Goal: Task Accomplishment & Management: Use online tool/utility

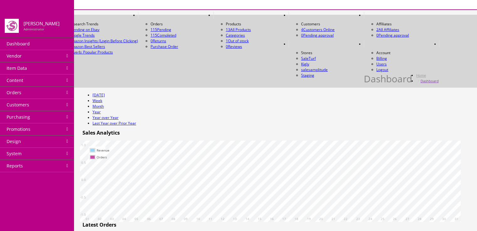
click at [299, 40] on link at bounding box center [293, 43] width 10 height 7
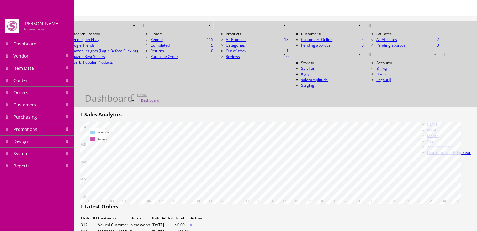
click at [56, 22] on link "Managed Accounts" at bounding box center [35, 25] width 44 height 7
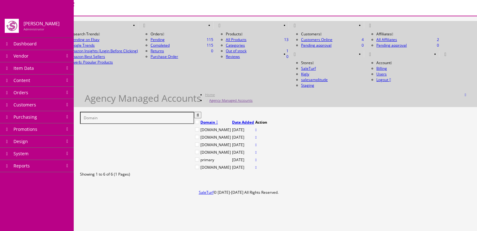
click at [256, 135] on link at bounding box center [255, 137] width 1 height 5
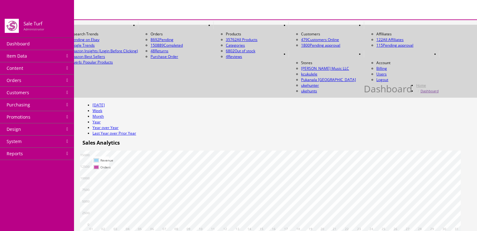
click at [69, 54] on link "Item Data" at bounding box center [37, 56] width 74 height 12
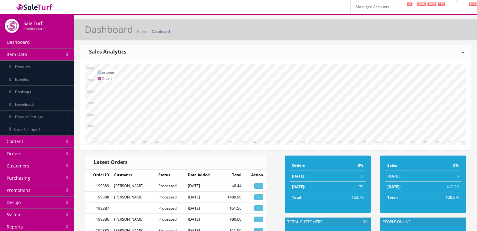
click at [64, 72] on link "Products" at bounding box center [37, 67] width 74 height 13
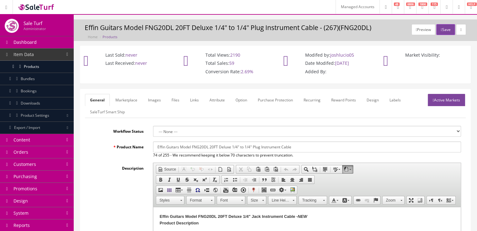
click at [130, 104] on link "Marketplace" at bounding box center [126, 100] width 32 height 12
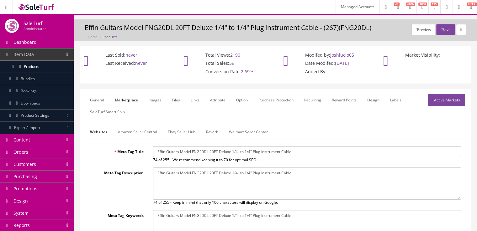
click at [139, 134] on link "Amazon Seller Central" at bounding box center [137, 132] width 49 height 12
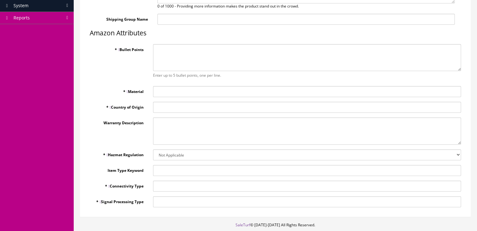
scroll to position [209, 0]
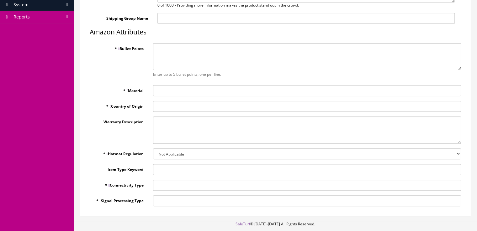
click at [118, 47] on span "*" at bounding box center [117, 48] width 5 height 5
click at [153, 47] on textarea "* Bullet Points" at bounding box center [307, 56] width 308 height 27
click at [108, 106] on span "*" at bounding box center [108, 106] width 5 height 5
click at [153, 106] on input "* Country of Origin" at bounding box center [307, 106] width 308 height 11
click at [125, 90] on span "*" at bounding box center [125, 90] width 5 height 5
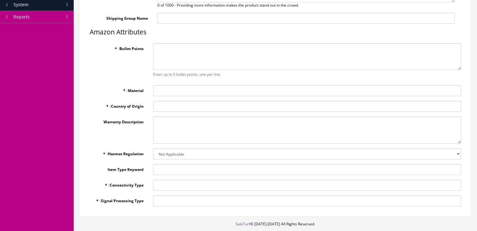
click at [153, 90] on input "* Material" at bounding box center [307, 90] width 308 height 11
click at [167, 153] on select "Not Applicable GHS ORM-D UN Classified Lithium Ion Lithium Metal Hazardous Mate…" at bounding box center [307, 154] width 308 height 11
click at [146, 146] on div "Meta Tag Title Effin Guitars Model FNG20DL 20FT Deluxe 1/4" to 1/4" Plug Instru…" at bounding box center [275, 72] width 381 height 269
click at [163, 170] on input "Item Type Keyword" at bounding box center [307, 169] width 308 height 11
click at [118, 164] on label "Item Type Keyword" at bounding box center [116, 168] width 63 height 8
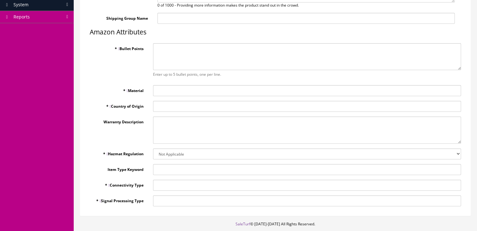
click at [153, 164] on input "Item Type Keyword" at bounding box center [307, 169] width 308 height 11
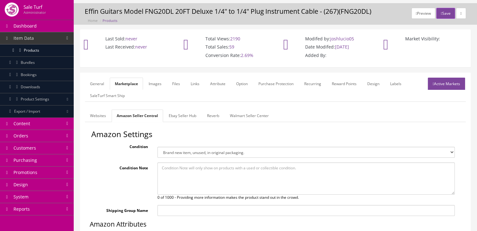
scroll to position [15, 0]
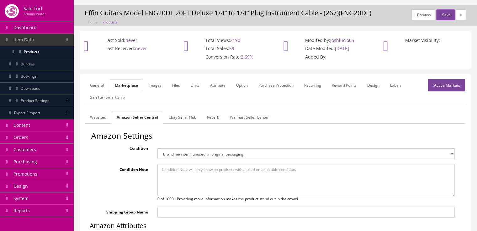
click at [442, 86] on link "Active Markets" at bounding box center [446, 85] width 37 height 12
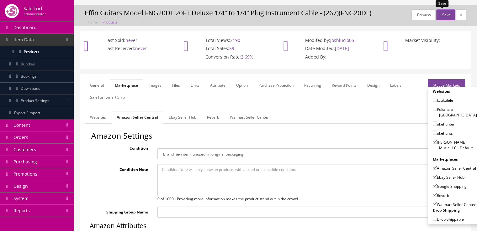
click at [442, 17] on button "Save" at bounding box center [445, 14] width 18 height 11
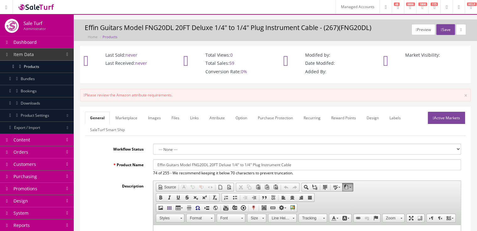
click at [133, 118] on link "Marketplace" at bounding box center [126, 118] width 32 height 12
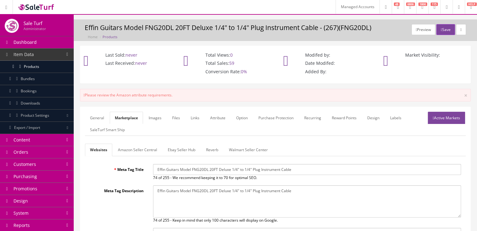
click at [150, 148] on link "Amazon Seller Central" at bounding box center [137, 150] width 49 height 12
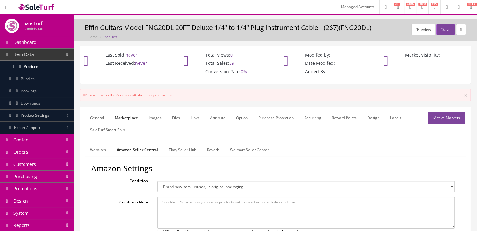
click at [49, 63] on link "Products" at bounding box center [37, 67] width 74 height 12
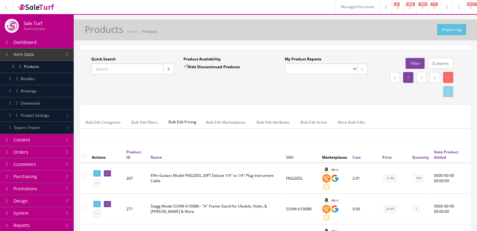
click at [111, 106] on div "Quick Search Date From Product Availability Hide Discontinued Products Date To …" at bounding box center [275, 98] width 390 height 97
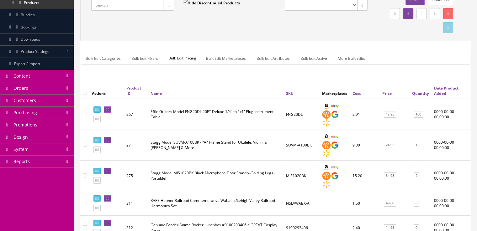
scroll to position [84, 0]
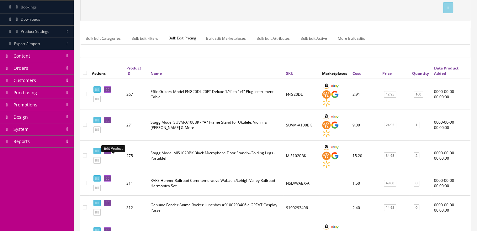
click at [107, 177] on icon at bounding box center [106, 178] width 1 height 3
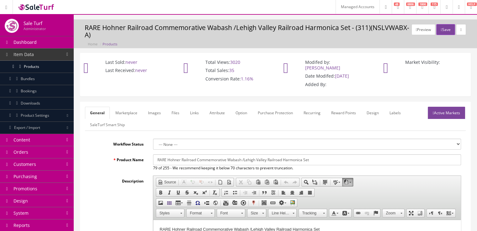
click at [454, 107] on link "Active Markets" at bounding box center [446, 113] width 37 height 12
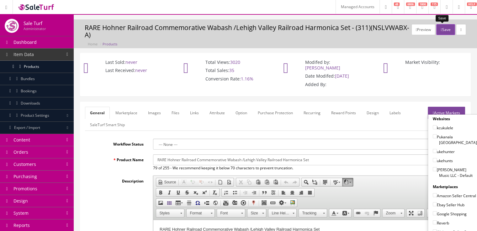
click at [444, 29] on button "Save" at bounding box center [445, 29] width 18 height 11
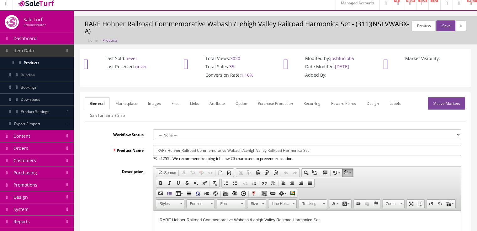
scroll to position [3, 0]
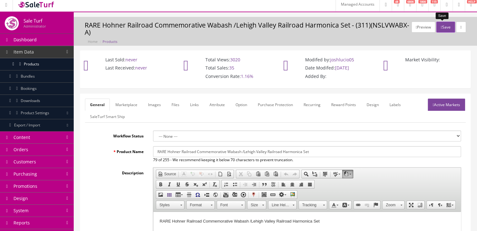
click at [439, 28] on button "Save" at bounding box center [445, 27] width 18 height 11
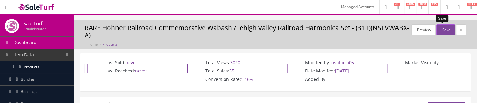
click at [440, 30] on icon "button" at bounding box center [440, 30] width 1 height 4
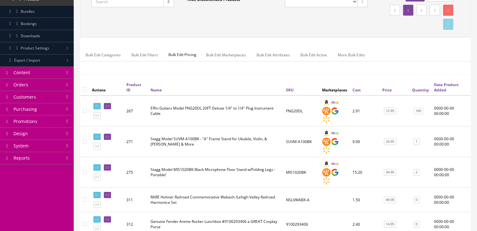
scroll to position [72, 0]
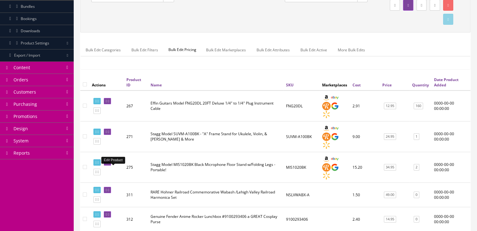
click at [109, 113] on icon at bounding box center [108, 190] width 1 height 3
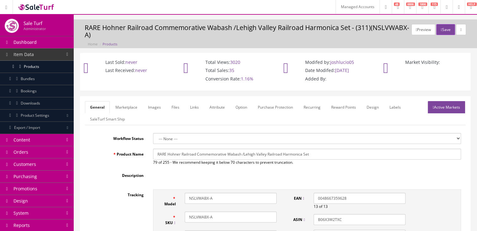
click at [130, 111] on link "Marketplace" at bounding box center [126, 107] width 32 height 12
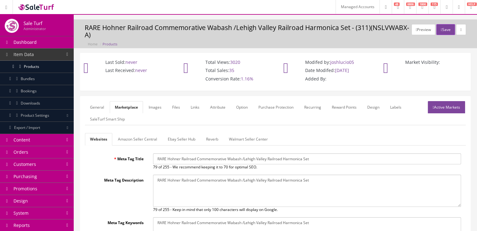
click at [148, 136] on link "Amazon Seller Central" at bounding box center [137, 139] width 49 height 12
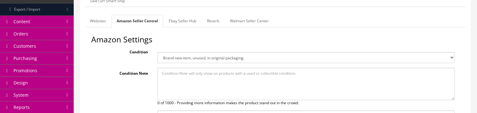
scroll to position [115, 0]
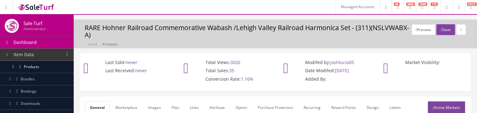
click at [61, 65] on link "Products" at bounding box center [37, 67] width 74 height 12
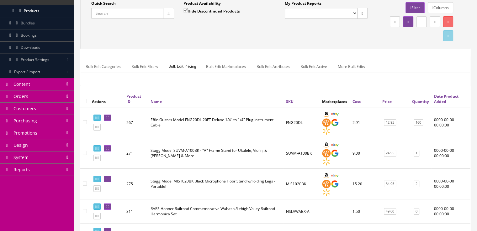
scroll to position [59, 0]
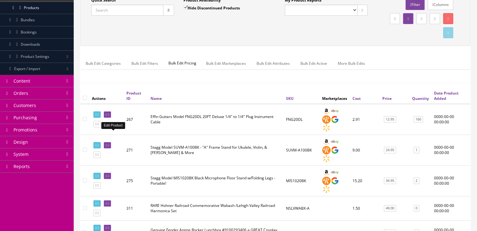
click at [109, 113] on icon at bounding box center [108, 145] width 1 height 3
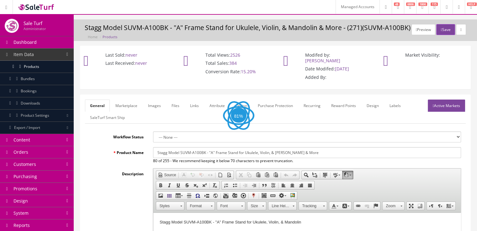
click at [127, 107] on link "Marketplace" at bounding box center [126, 106] width 32 height 12
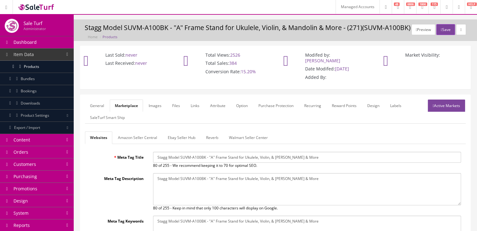
click at [143, 136] on link "Amazon Seller Central" at bounding box center [137, 138] width 49 height 12
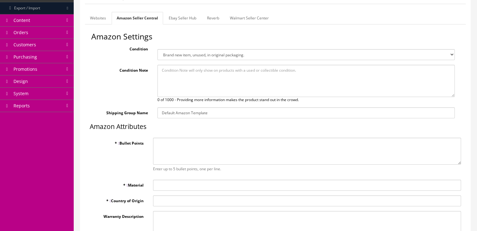
scroll to position [134, 0]
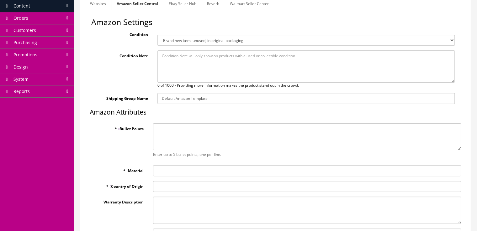
click at [219, 134] on textarea "* Bullet Points" at bounding box center [307, 137] width 308 height 27
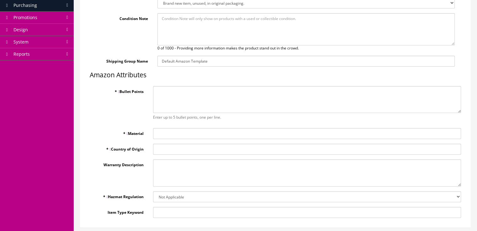
scroll to position [41, 0]
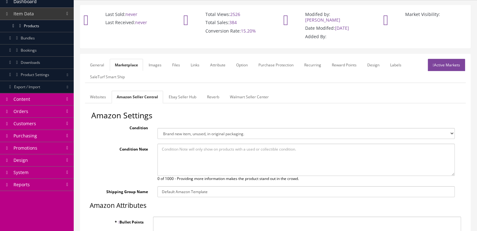
click at [100, 65] on link "General" at bounding box center [97, 65] width 24 height 12
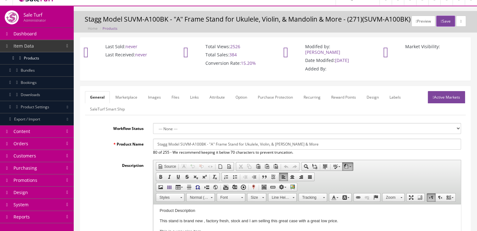
scroll to position [0, 0]
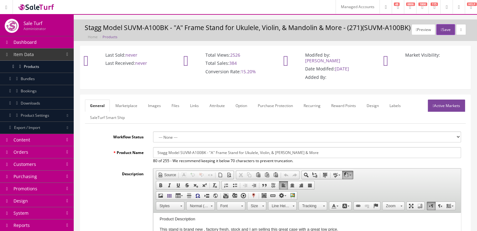
click at [152, 109] on link "Images" at bounding box center [154, 106] width 23 height 12
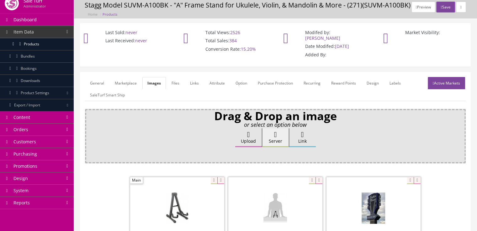
scroll to position [17, 0]
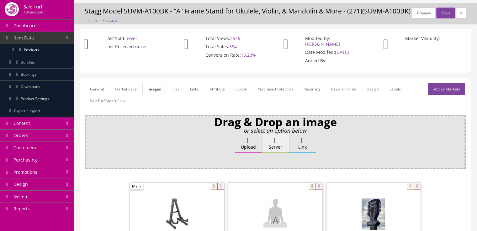
click at [94, 92] on link "General" at bounding box center [97, 89] width 24 height 12
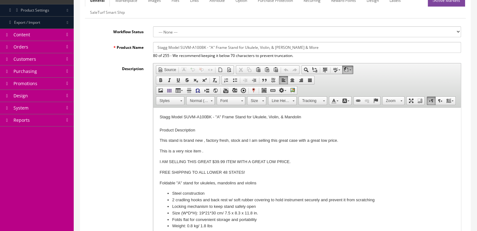
scroll to position [107, 0]
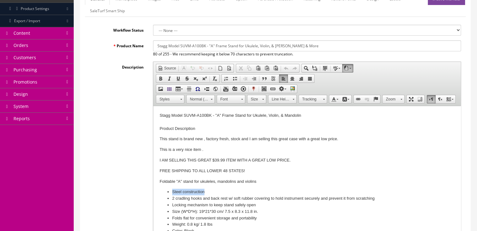
drag, startPoint x: 172, startPoint y: 192, endPoint x: 203, endPoint y: 192, distance: 30.7
click at [203, 192] on li "Steel construction" at bounding box center [307, 192] width 270 height 7
copy li "Steel construction"
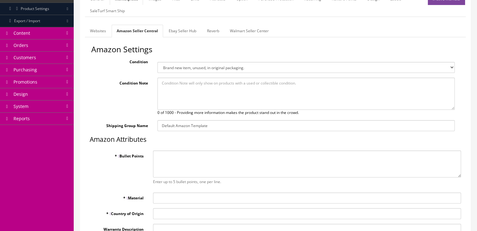
click at [166, 200] on input "* Material" at bounding box center [307, 198] width 308 height 11
paste input "Steel construction"
type input "Steel construction"
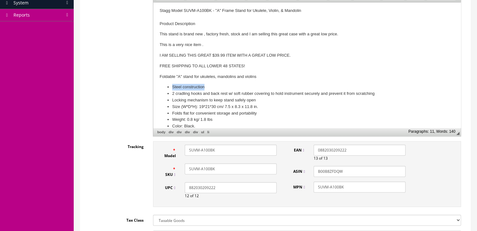
scroll to position [0, 0]
click at [172, 88] on li "Steel construction" at bounding box center [307, 88] width 270 height 7
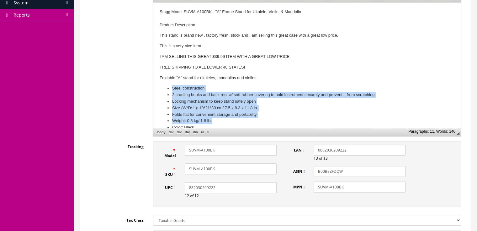
drag, startPoint x: 172, startPoint y: 88, endPoint x: 211, endPoint y: 118, distance: 49.4
click at [211, 118] on ul "Steel construction 2 cradling hooks and back rest w/ soft rubber covering to ho…" at bounding box center [307, 108] width 295 height 46
copy ul "Steel construction 2 cradling hooks and back rest w/ soft rubber covering to ho…"
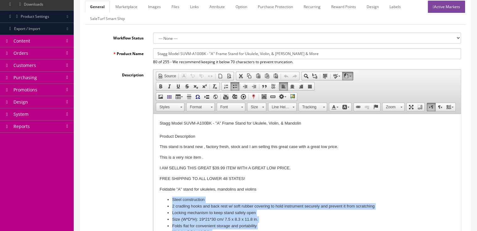
scroll to position [95, 0]
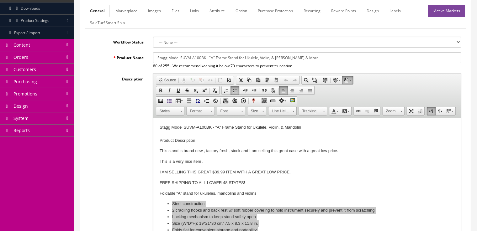
click at [127, 13] on link "Marketplace" at bounding box center [126, 11] width 32 height 12
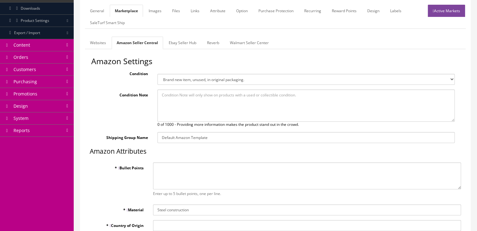
click at [187, 168] on textarea "* Bullet Points" at bounding box center [307, 176] width 308 height 27
paste textarea "Steel"
type textarea "S"
paste textarea "Steel"
type textarea "S"
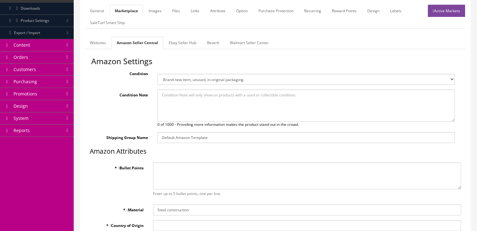
click at [94, 12] on link "General" at bounding box center [97, 11] width 24 height 12
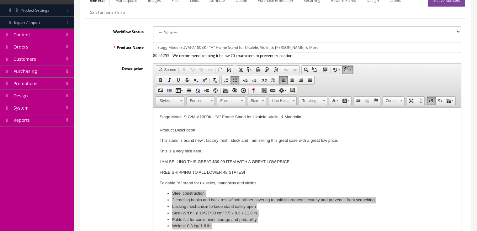
scroll to position [0, 0]
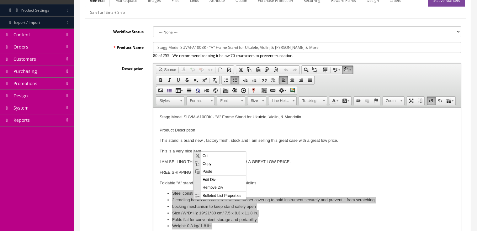
click at [207, 165] on span "Copy" at bounding box center [223, 164] width 45 height 8
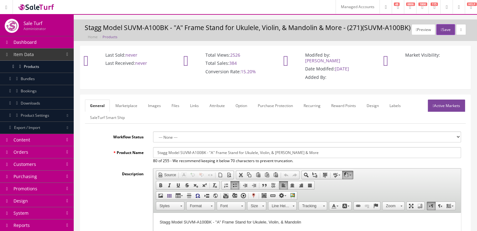
click at [131, 102] on link "Marketplace" at bounding box center [126, 106] width 32 height 12
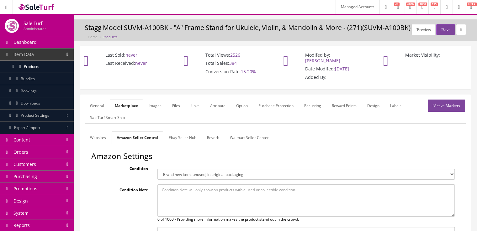
click at [201, 207] on textarea at bounding box center [305, 201] width 297 height 33
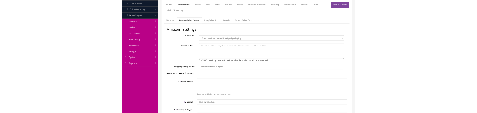
scroll to position [100, 0]
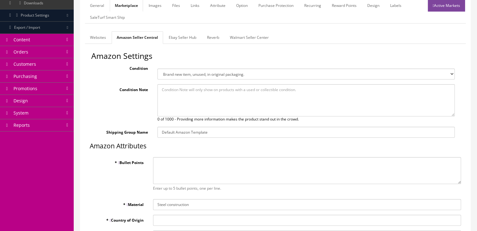
click at [315, 171] on textarea "* Bullet Points" at bounding box center [307, 170] width 308 height 27
paste textarea "Steel"
type textarea "S"
type textarea "s"
type textarea "Steel"
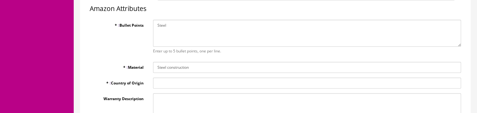
scroll to position [239, 0]
click at [186, 97] on textarea "Warranty Description" at bounding box center [307, 105] width 308 height 27
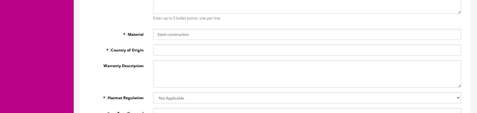
scroll to position [254, 0]
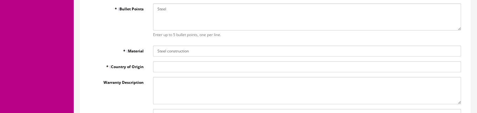
drag, startPoint x: 144, startPoint y: 11, endPoint x: 120, endPoint y: 10, distance: 23.8
click at [120, 10] on label "* Bullet Points" at bounding box center [116, 7] width 63 height 8
copy label "Bullet Points"
click at [95, 54] on label "* Material" at bounding box center [116, 49] width 63 height 8
click at [153, 54] on input "Steel construction" at bounding box center [307, 50] width 308 height 11
